Goal: Task Accomplishment & Management: Manage account settings

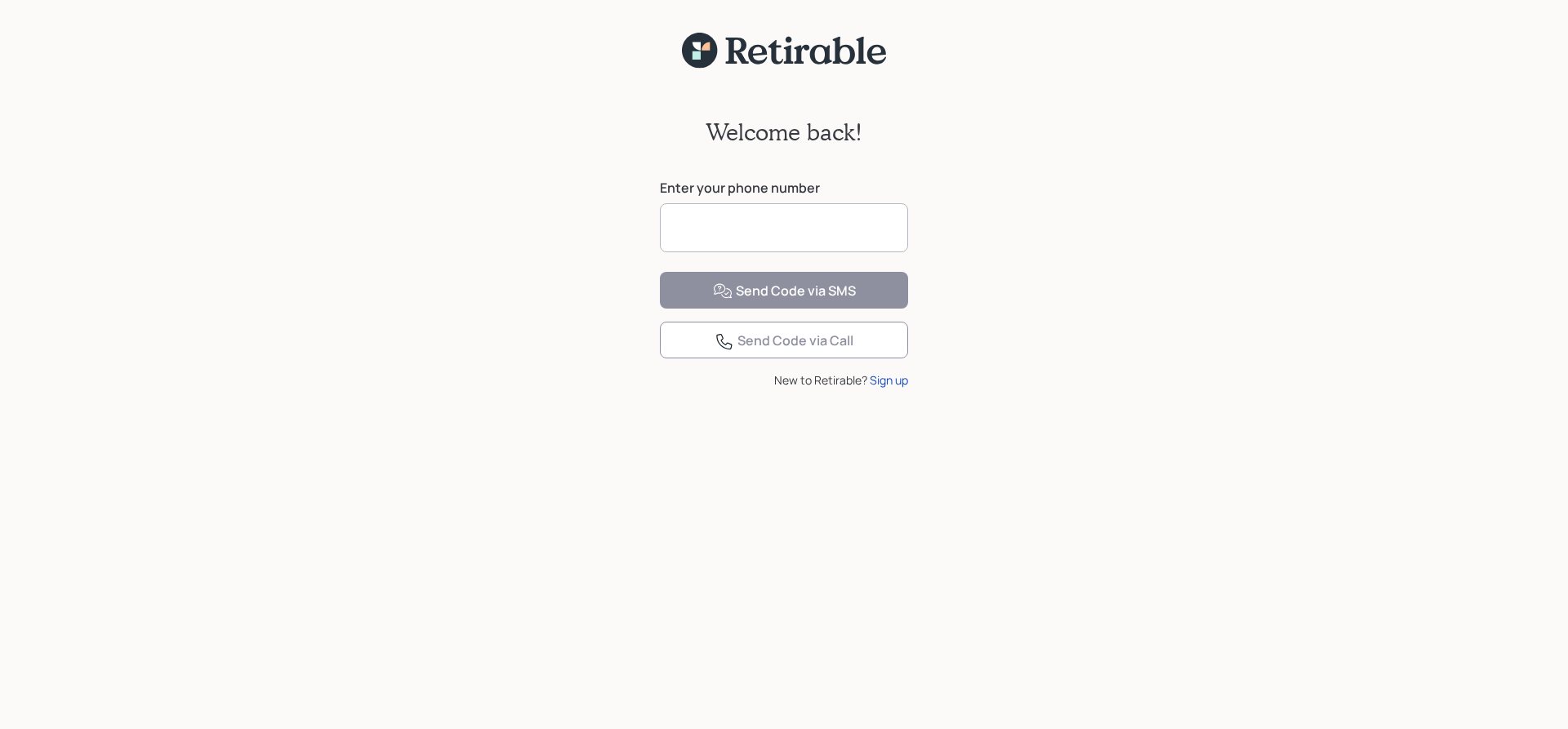
click at [718, 232] on input at bounding box center [783, 228] width 248 height 49
type input "**********"
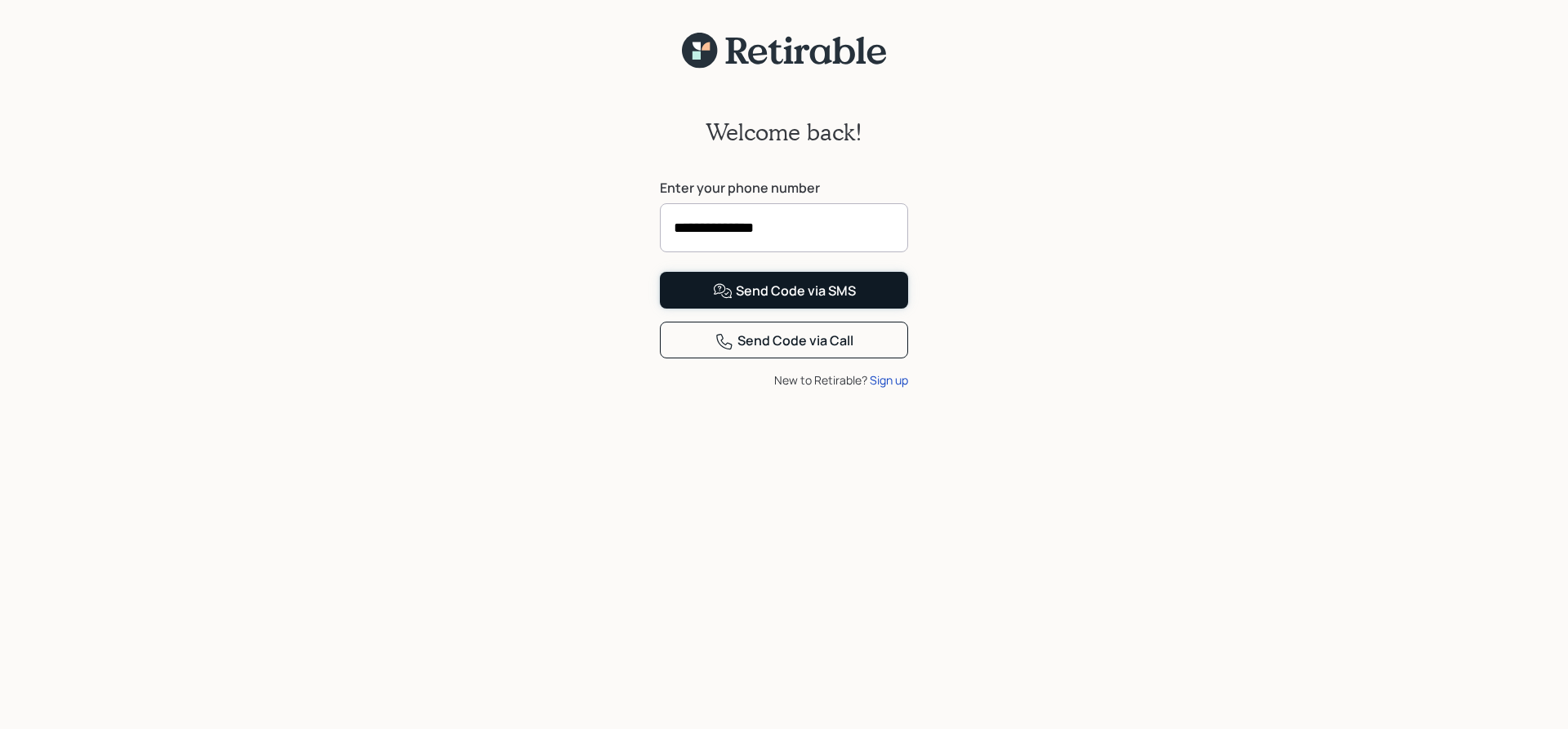
click at [745, 301] on div "Send Code via SMS" at bounding box center [784, 291] width 143 height 20
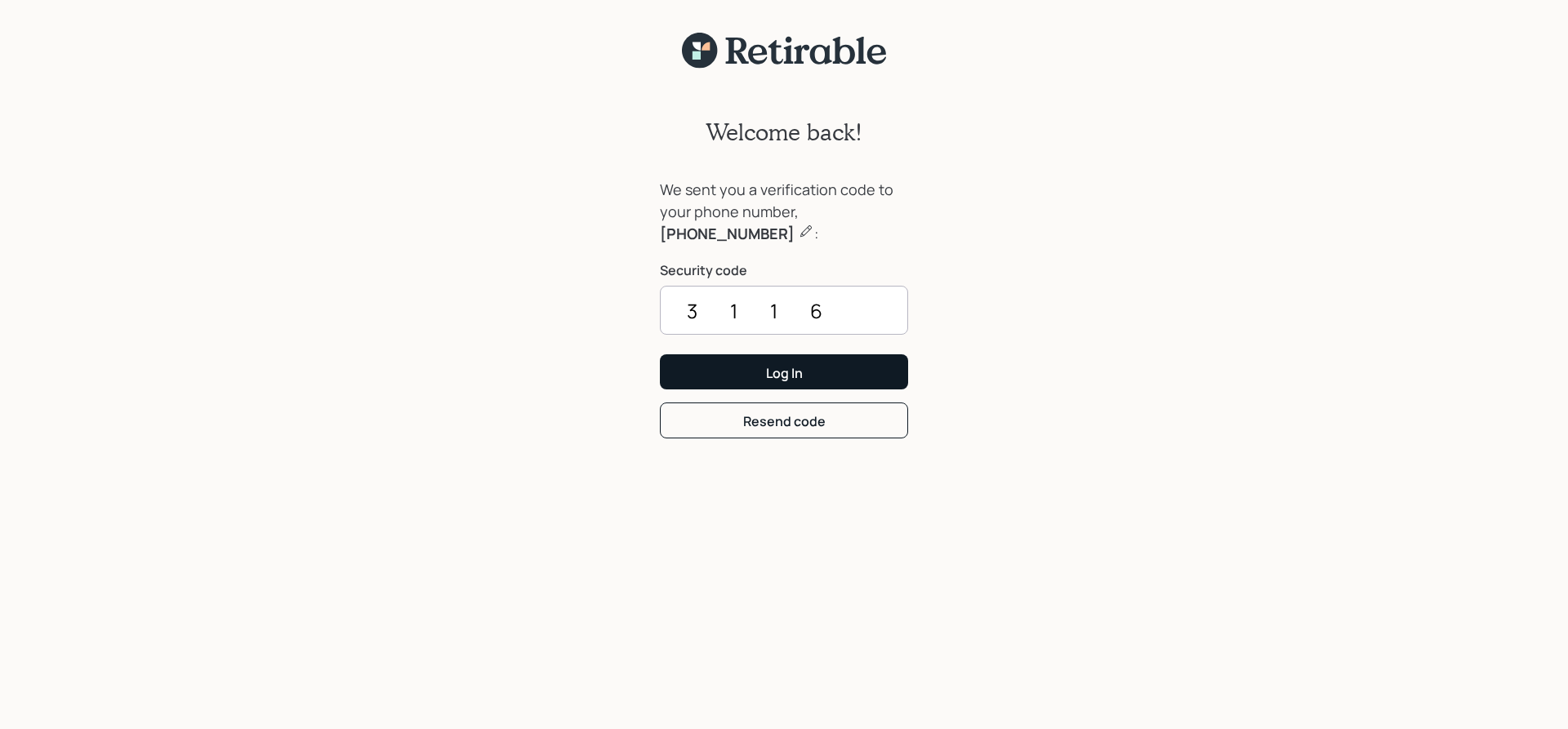
type input "3116"
click at [699, 381] on button "Log In" at bounding box center [783, 371] width 248 height 35
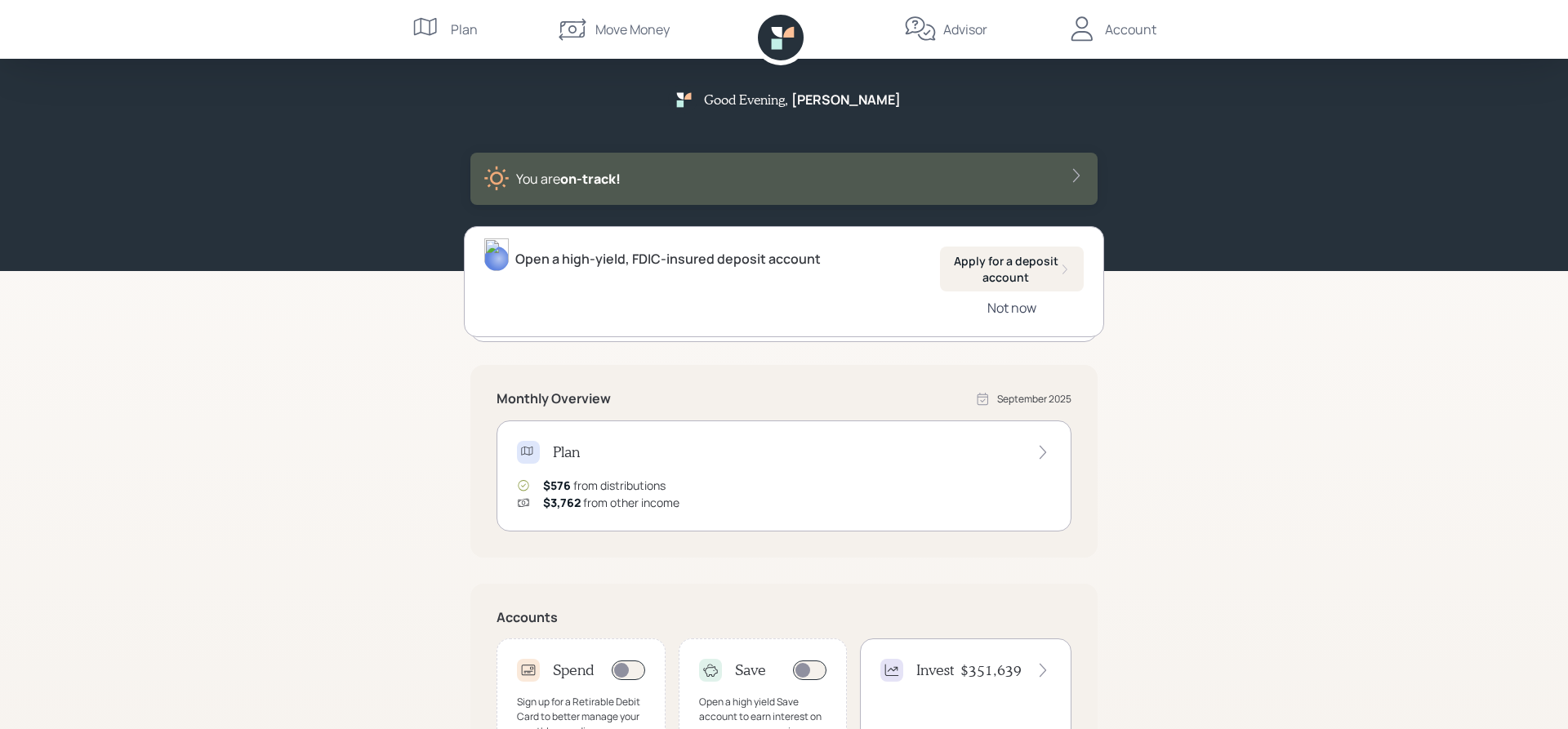
click at [1009, 310] on div "Not now" at bounding box center [1012, 307] width 49 height 18
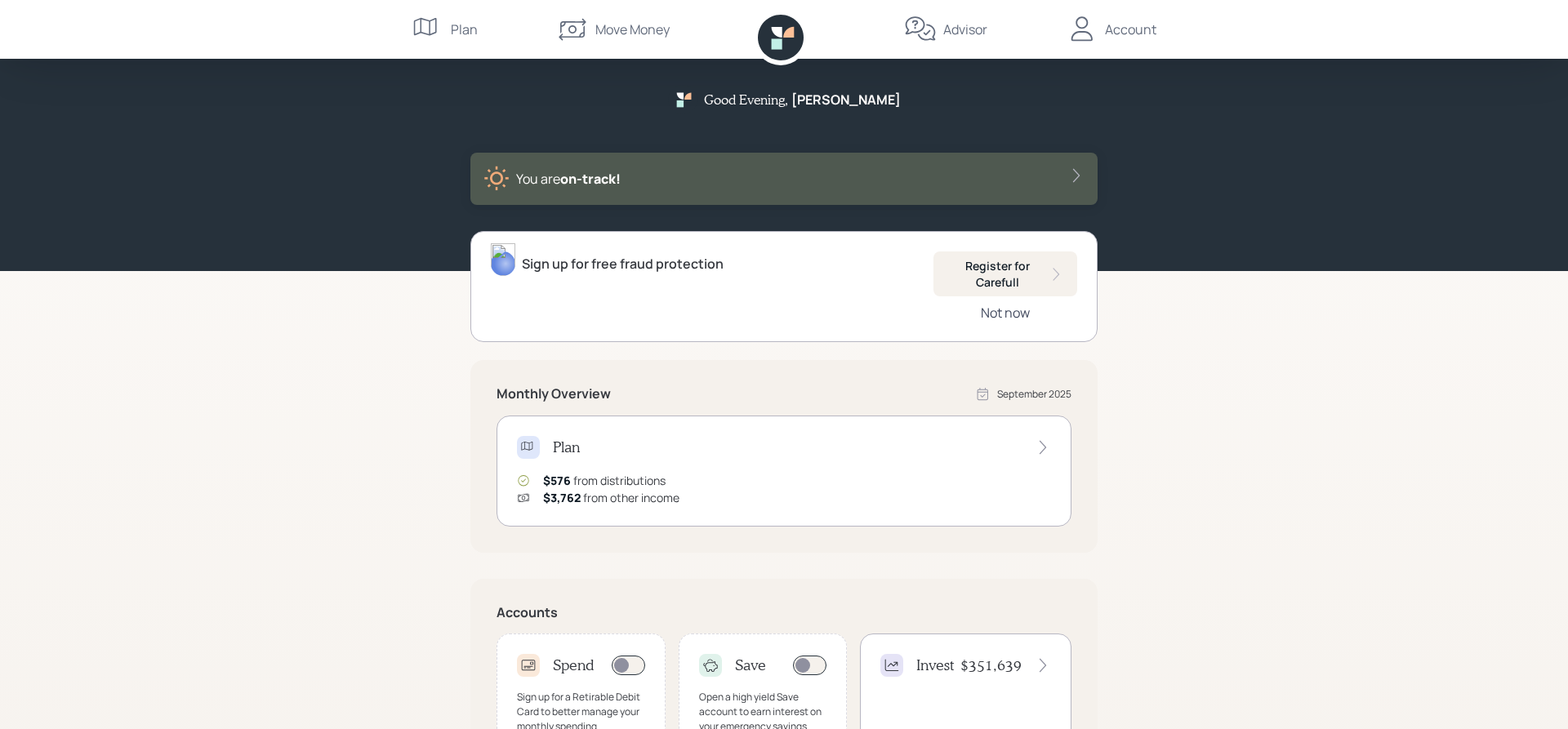
click at [1009, 312] on div "Not now" at bounding box center [1005, 312] width 49 height 18
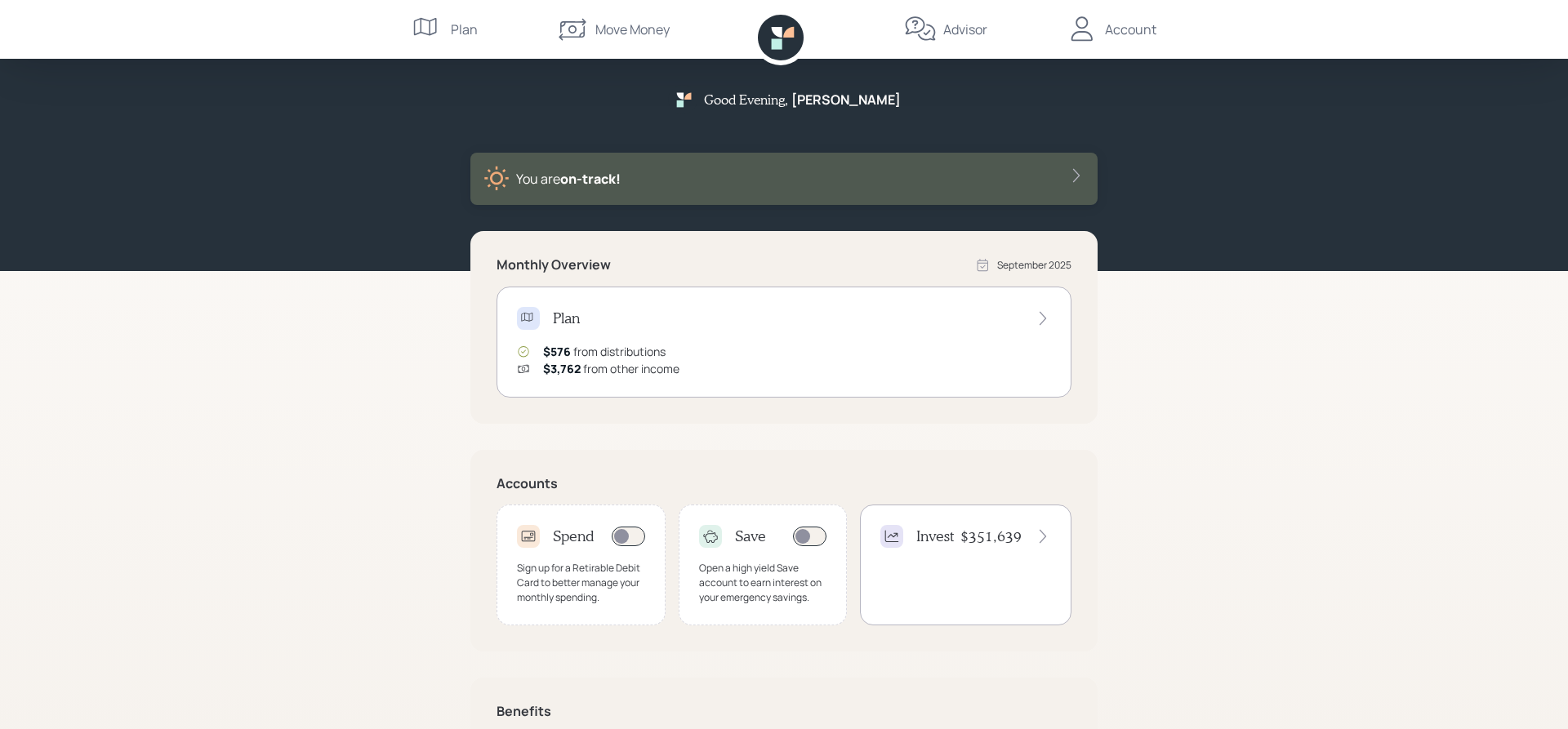
click at [1039, 534] on icon at bounding box center [1043, 537] width 17 height 17
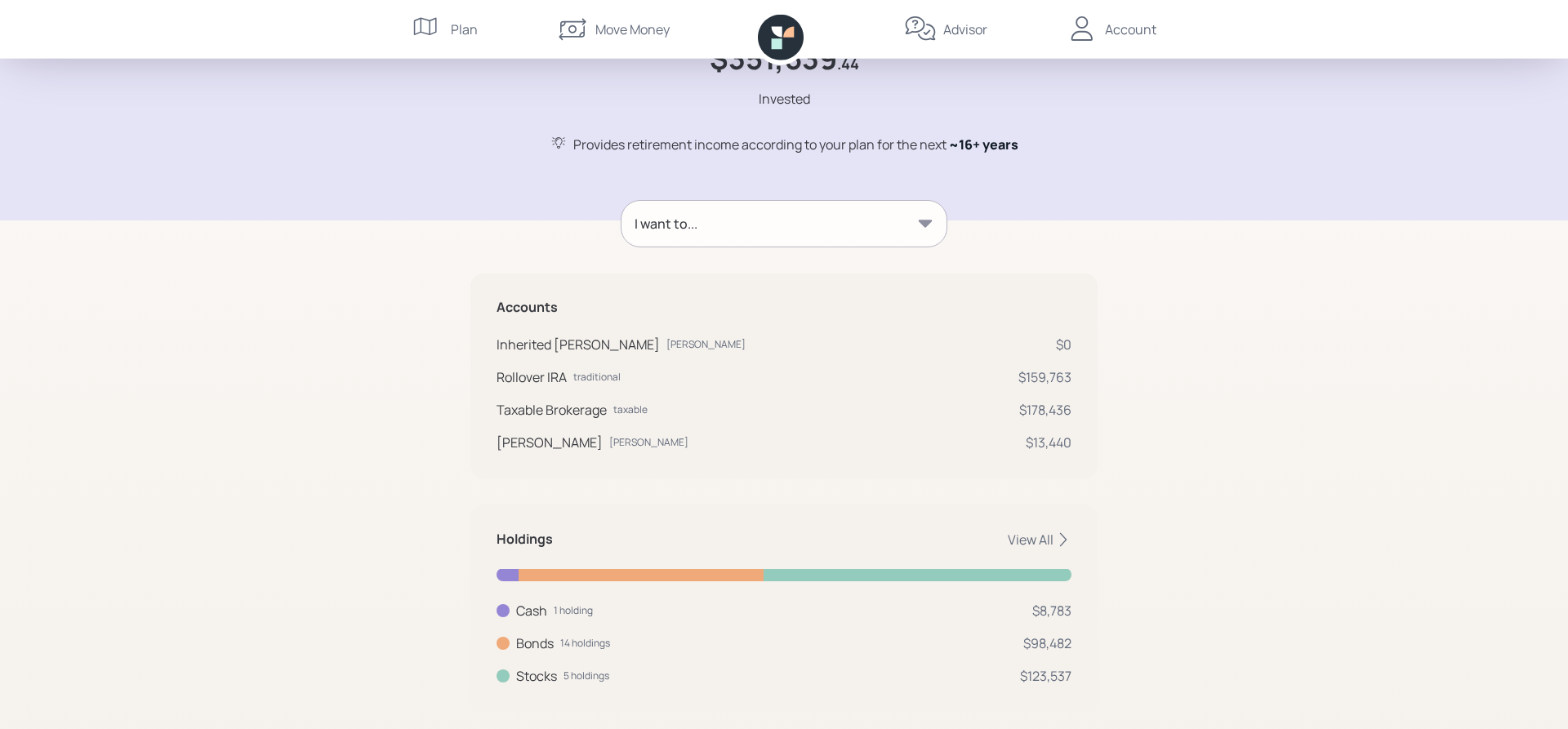
scroll to position [126, 0]
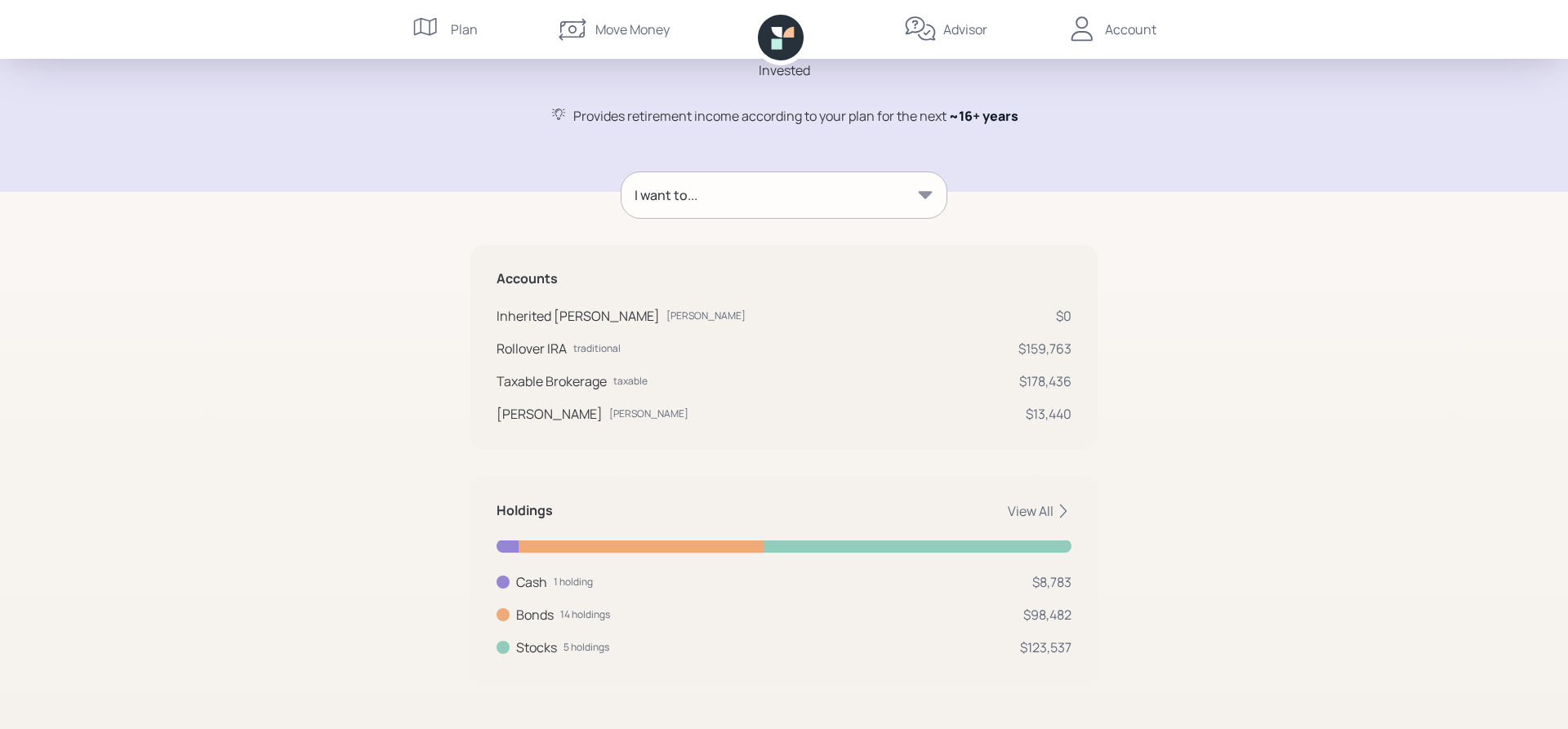
click at [934, 193] on div "I want to..." at bounding box center [784, 194] width 325 height 46
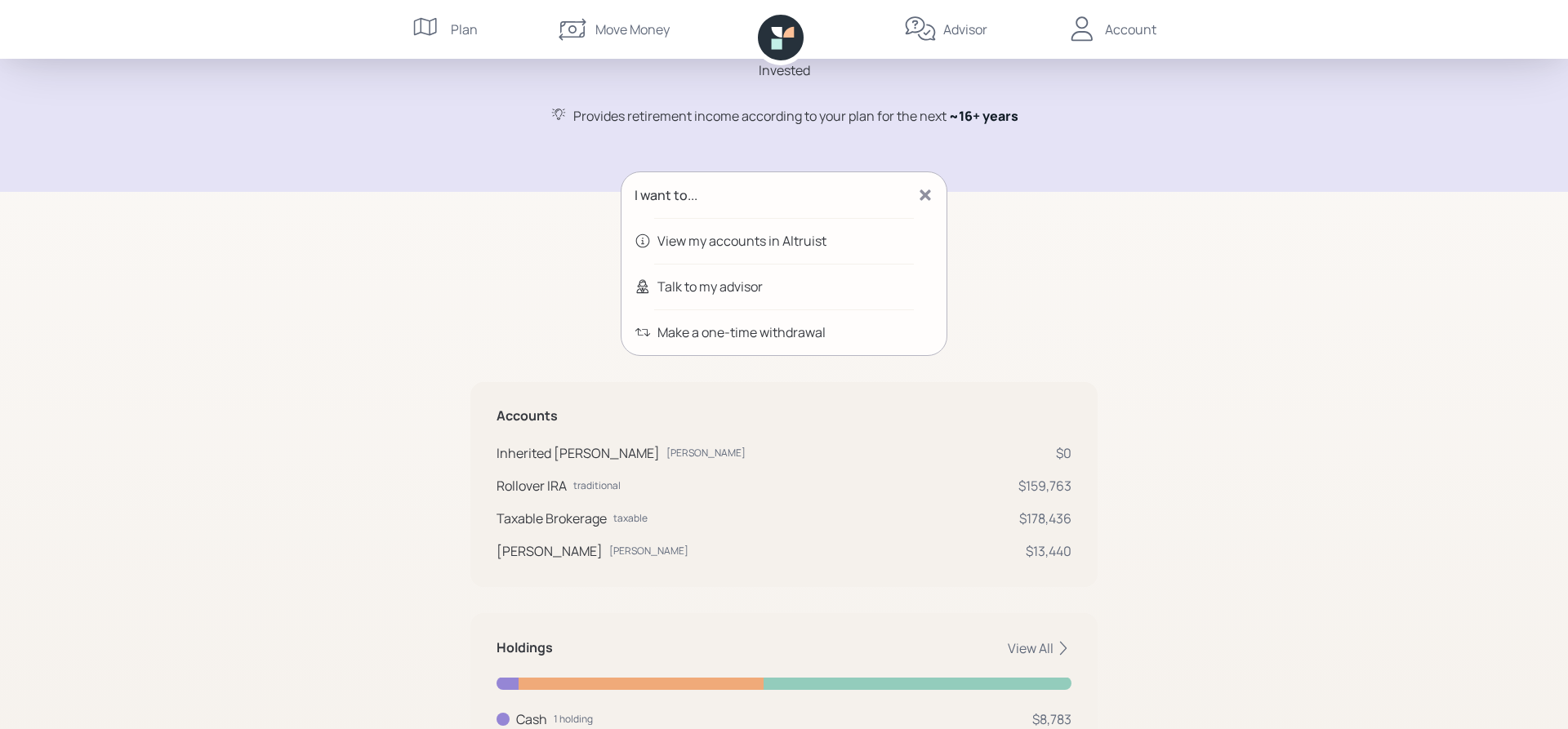
click at [792, 243] on div "View my accounts in Altruist" at bounding box center [742, 241] width 169 height 20
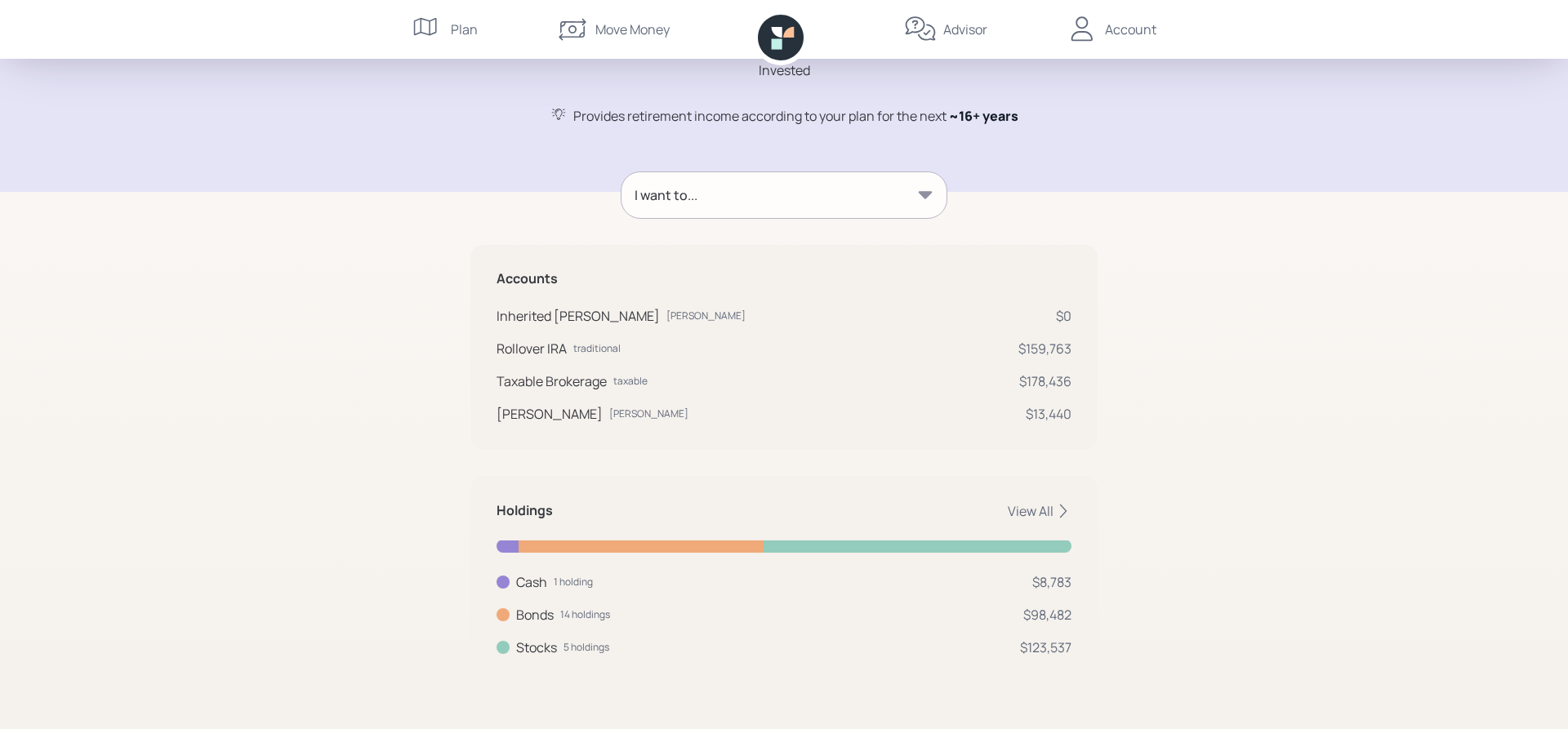
click at [1113, 29] on div "Account" at bounding box center [1130, 29] width 51 height 20
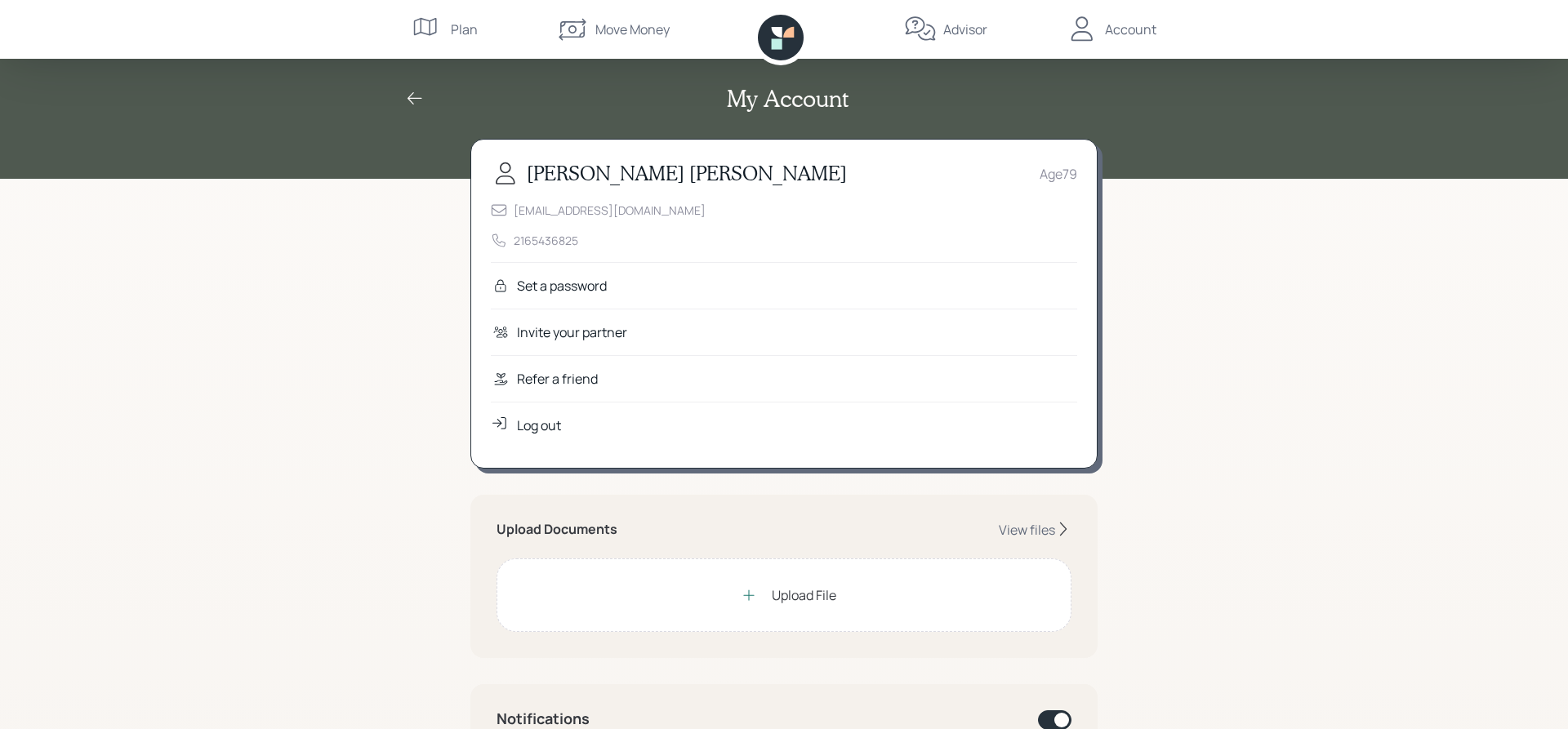
click at [553, 427] on div "Log out" at bounding box center [538, 424] width 44 height 20
